Goal: Find specific page/section: Find specific page/section

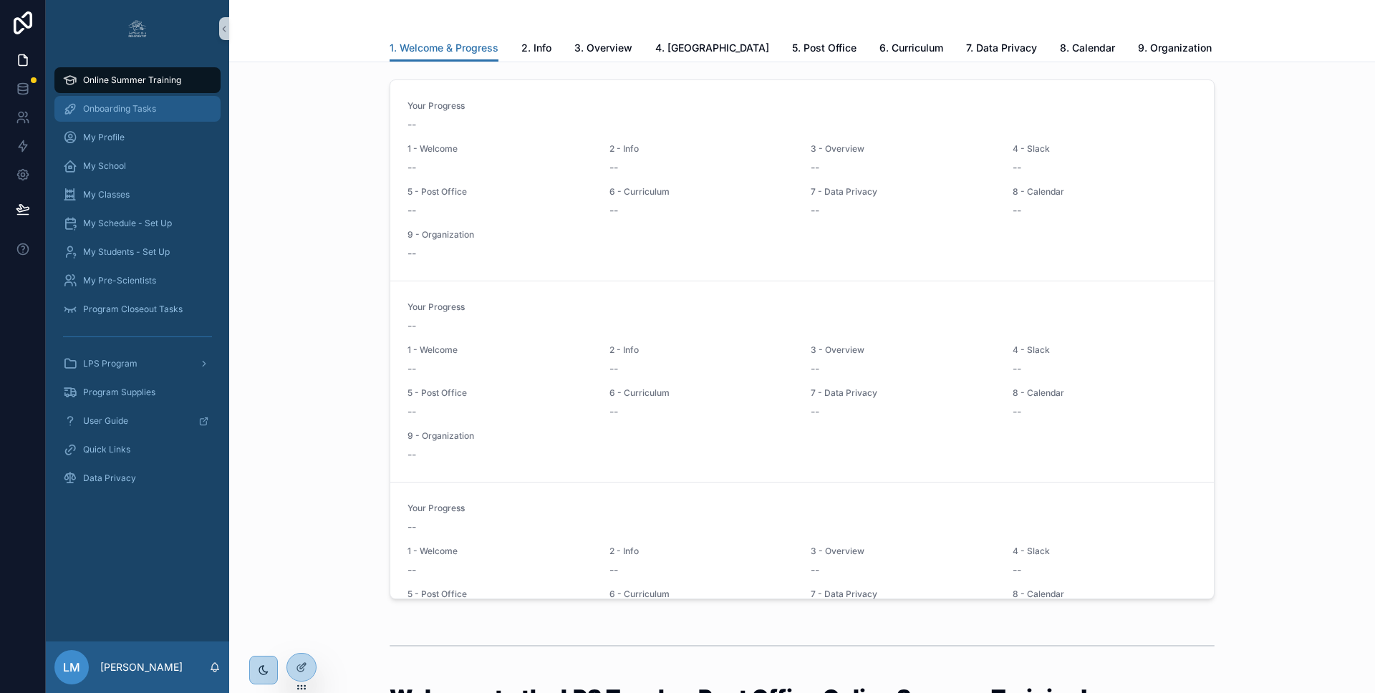
click at [125, 115] on div "Onboarding Tasks" at bounding box center [137, 108] width 149 height 23
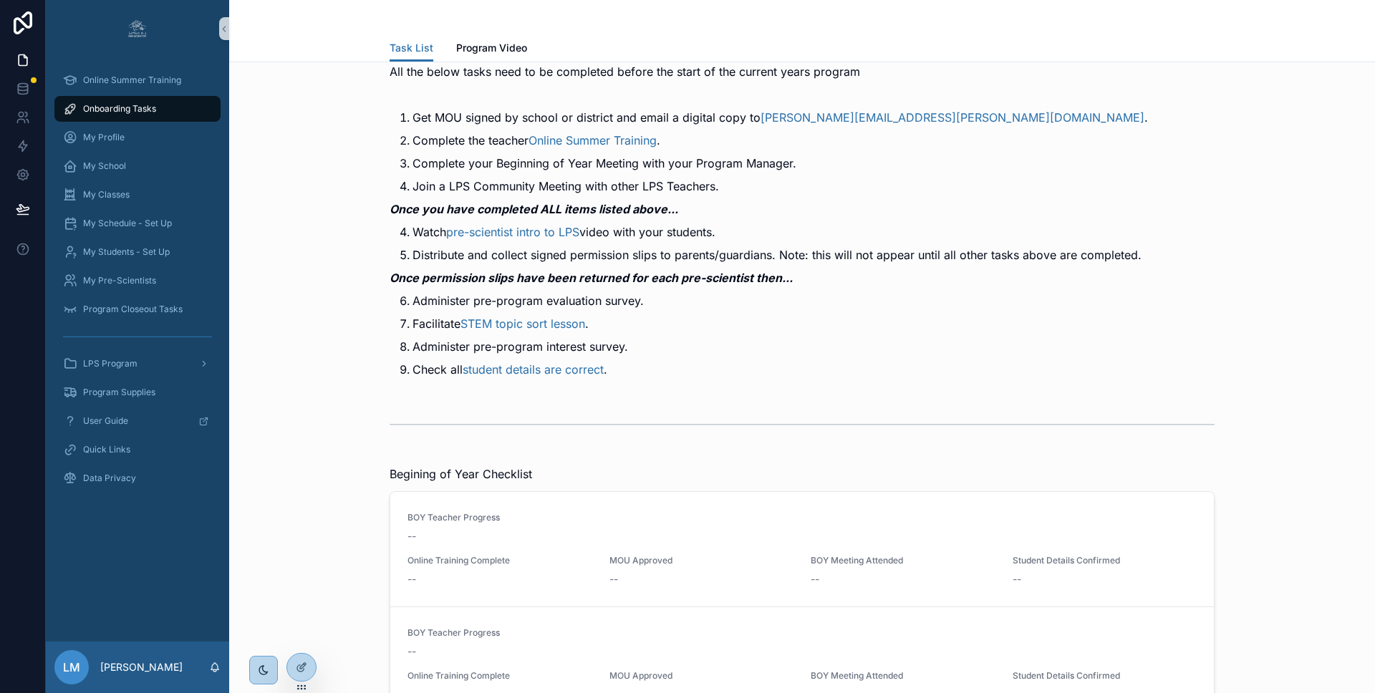
scroll to position [104, 0]
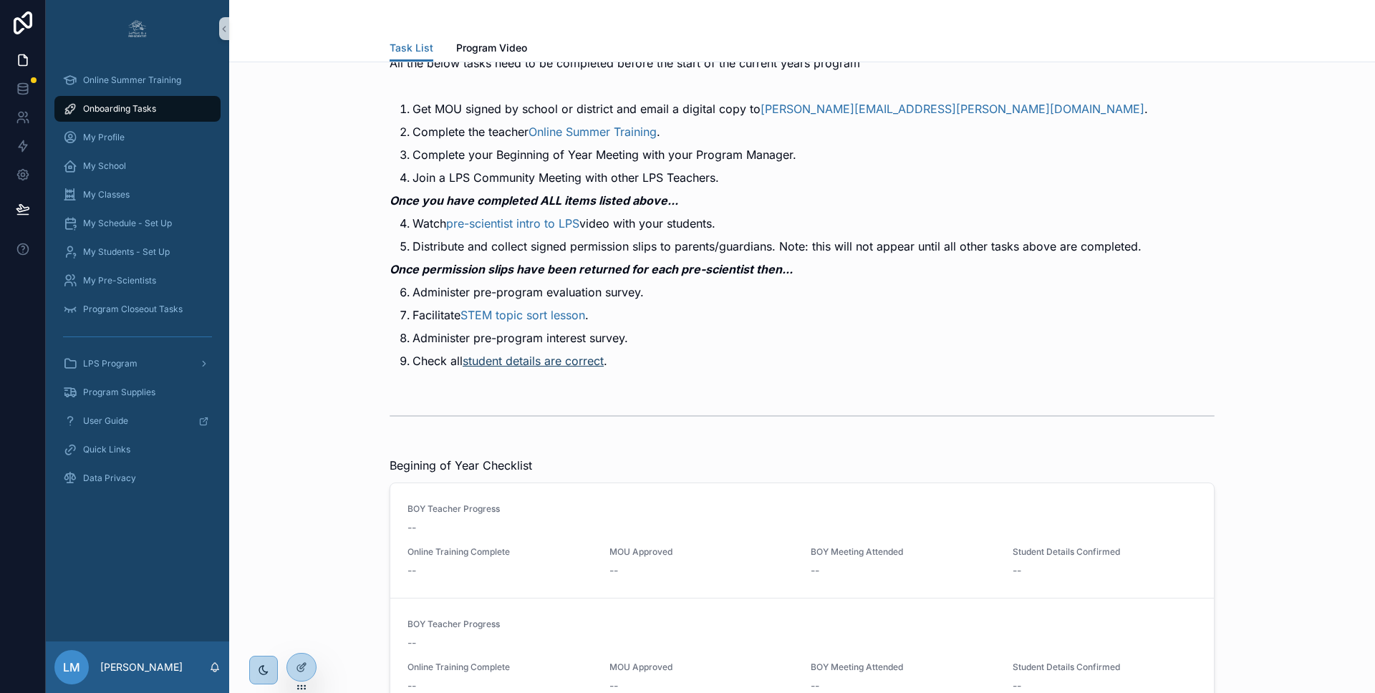
click at [521, 360] on link "student details are correct" at bounding box center [533, 361] width 141 height 14
